Goal: Information Seeking & Learning: Learn about a topic

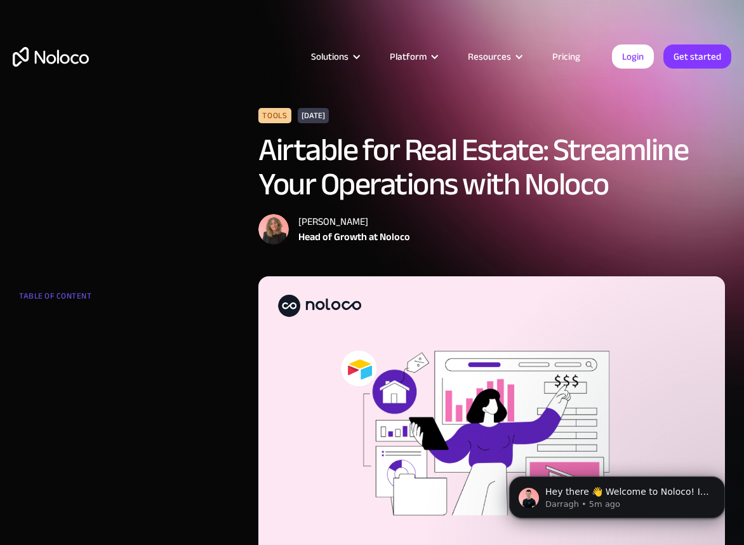
click at [566, 50] on link "Pricing" at bounding box center [566, 56] width 60 height 17
